Goal: Information Seeking & Learning: Check status

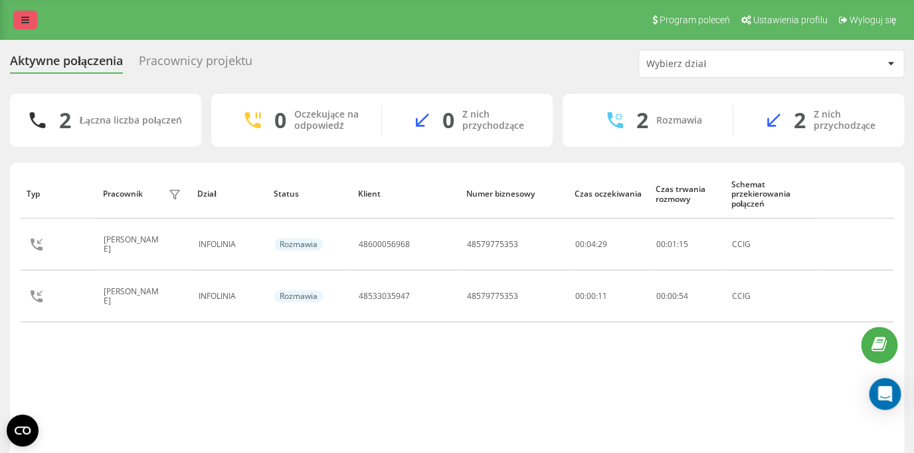
click at [21, 23] on link at bounding box center [25, 20] width 24 height 19
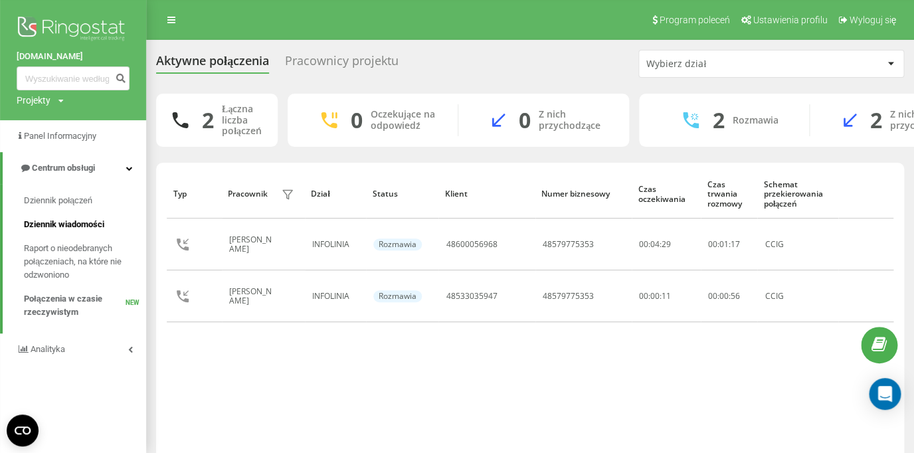
click at [71, 225] on span "Dziennik wiadomości" at bounding box center [64, 224] width 80 height 13
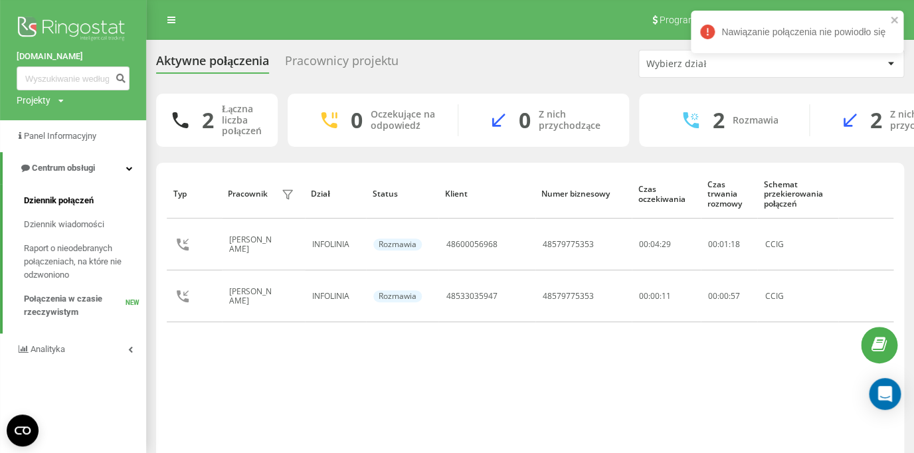
click at [56, 200] on span "Dziennik połączeń" at bounding box center [59, 200] width 70 height 13
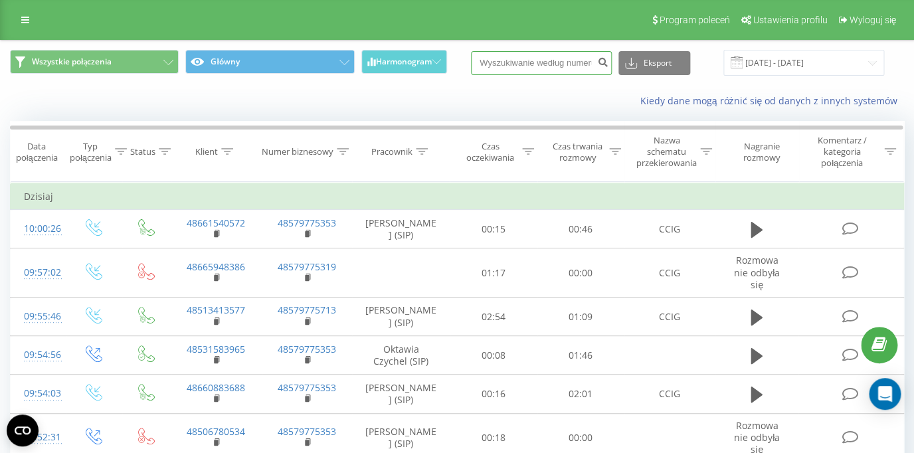
click at [501, 65] on input at bounding box center [541, 63] width 141 height 24
paste input "48533035947"
type input "48533035947"
click at [607, 70] on button "submit" at bounding box center [603, 63] width 18 height 24
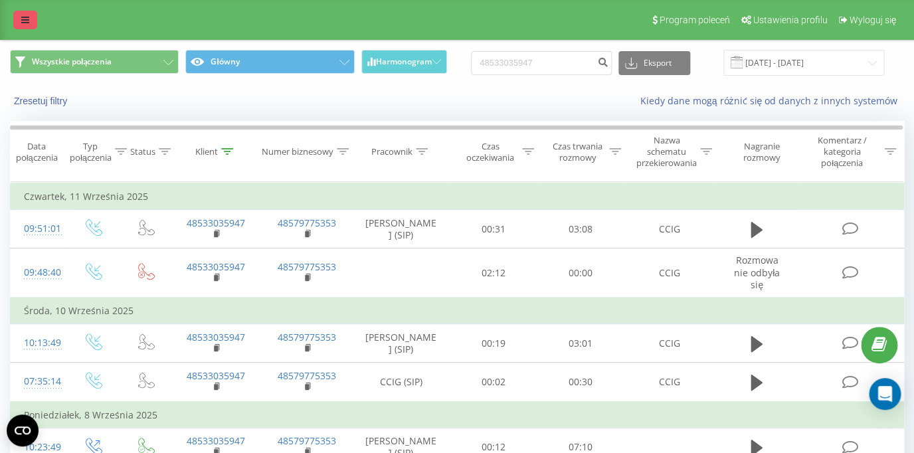
click at [26, 20] on icon at bounding box center [25, 19] width 8 height 9
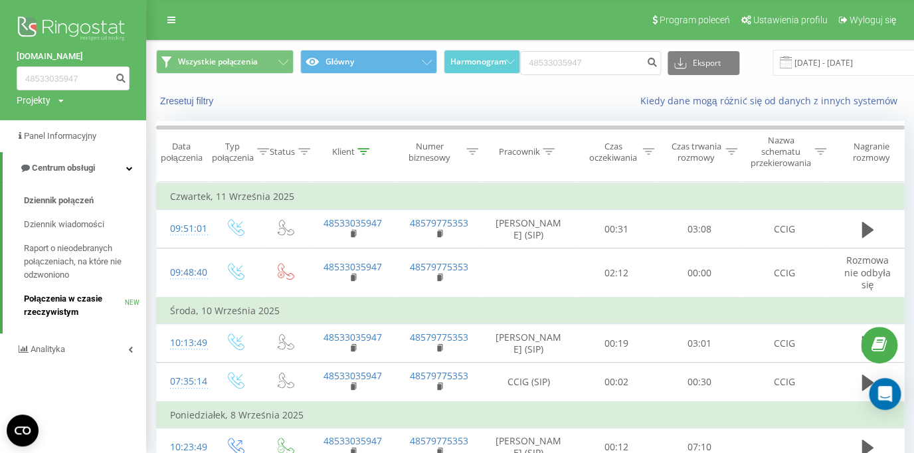
click at [69, 298] on span "Połączenia w czasie rzeczywistym" at bounding box center [74, 305] width 101 height 27
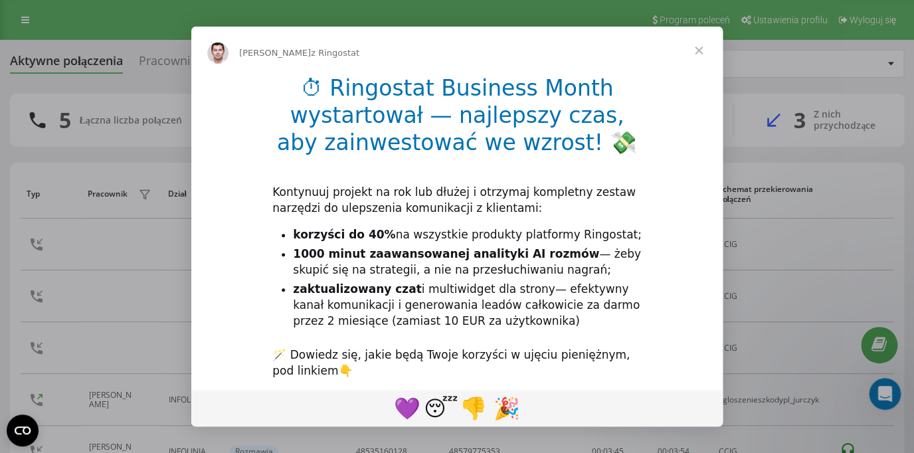
click at [127, 130] on div "Komunikator Intercom" at bounding box center [457, 226] width 914 height 453
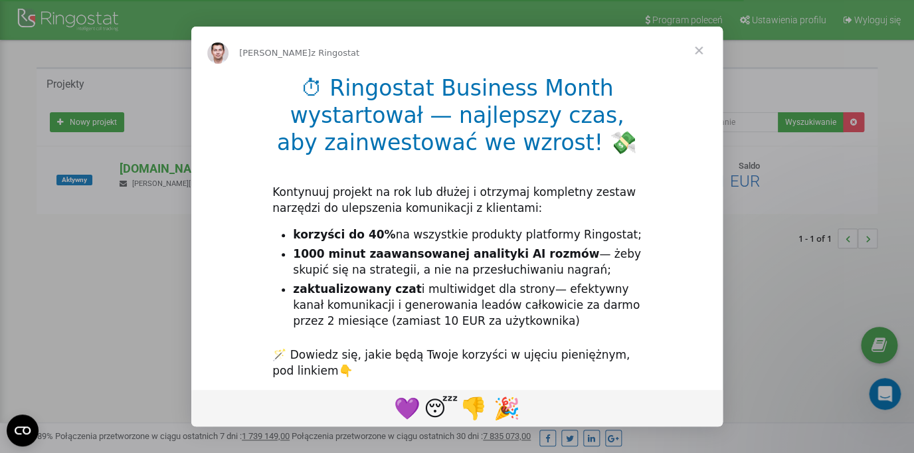
click at [698, 49] on span "Zamknij" at bounding box center [699, 51] width 48 height 48
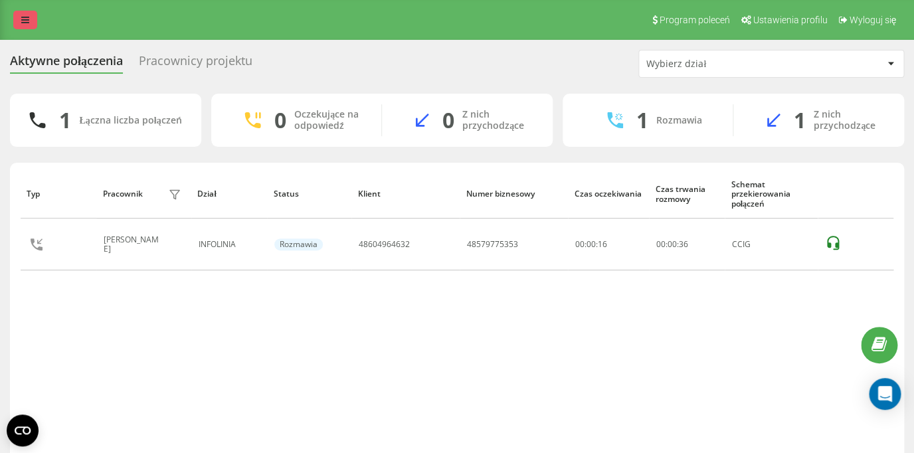
click at [27, 23] on icon at bounding box center [25, 19] width 8 height 9
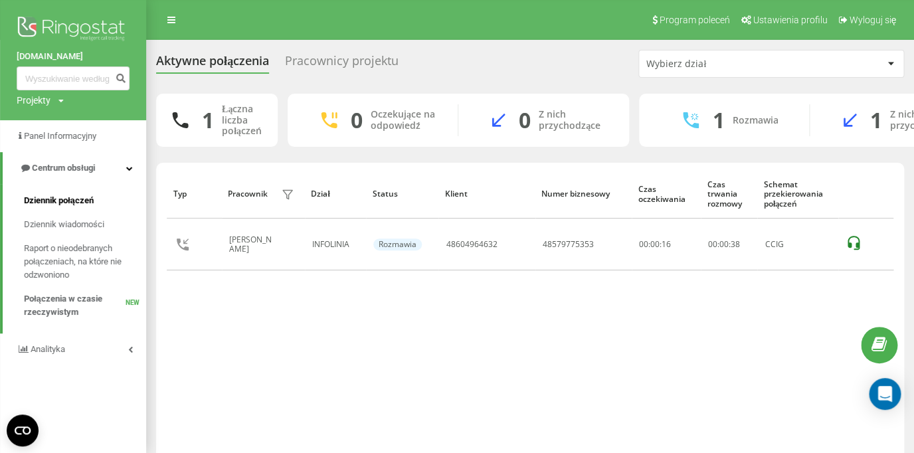
click at [75, 199] on span "Dziennik połączeń" at bounding box center [59, 200] width 70 height 13
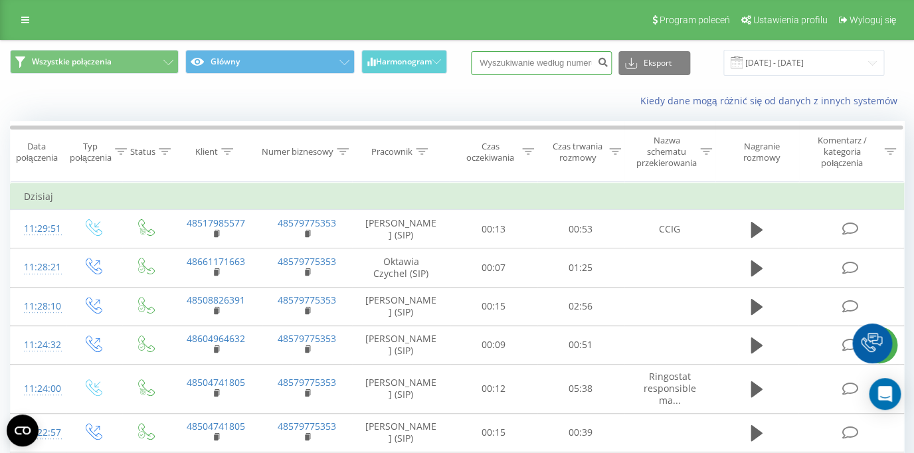
click at [503, 61] on input at bounding box center [541, 63] width 141 height 24
paste input "48604964632"
type input "48604964632"
click at [607, 64] on icon "submit" at bounding box center [602, 60] width 11 height 8
